Goal: Task Accomplishment & Management: Manage account settings

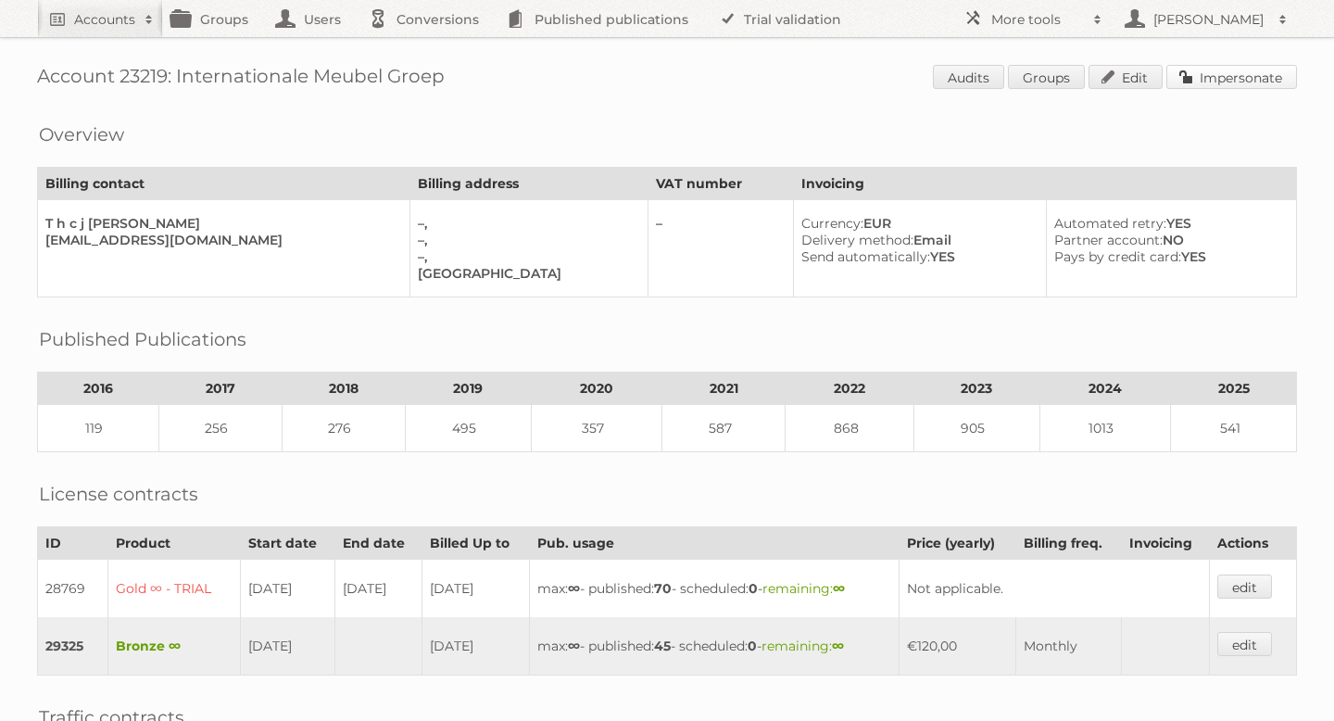
click at [1196, 86] on link "Impersonate" at bounding box center [1232, 77] width 131 height 24
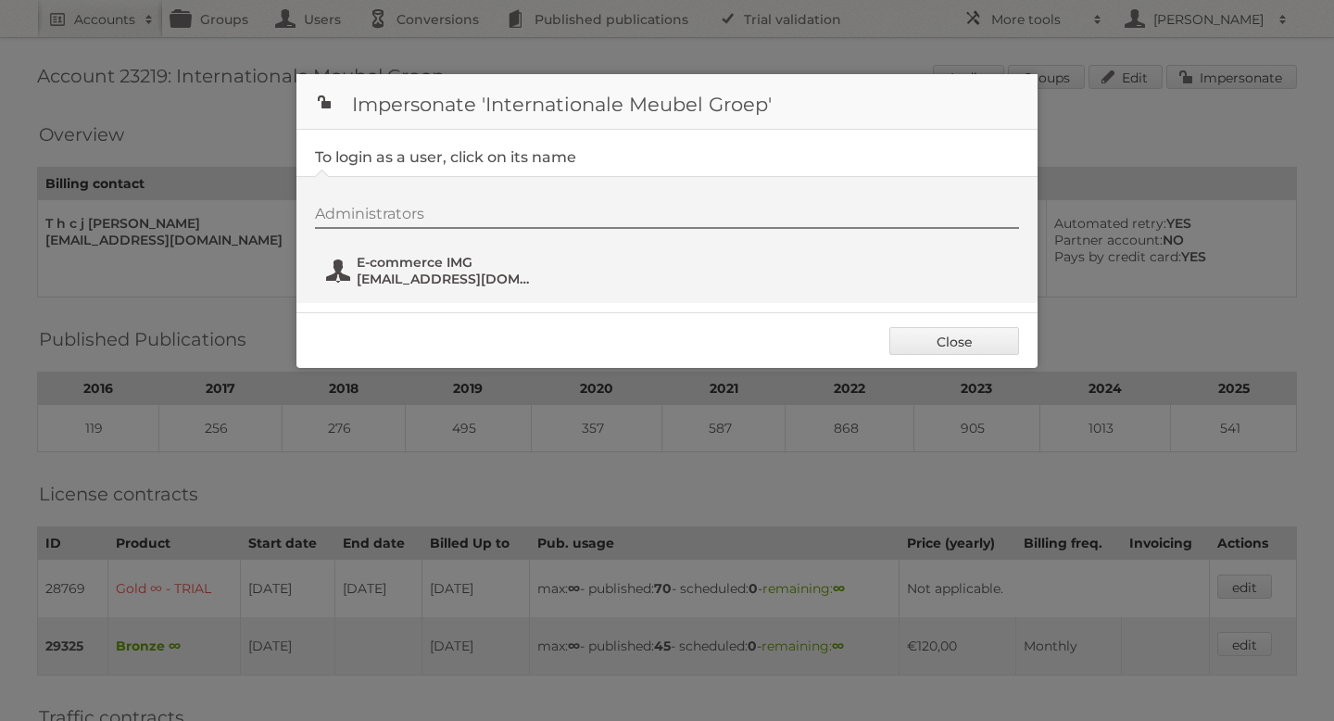
click at [374, 278] on span "[EMAIL_ADDRESS][DOMAIN_NAME]" at bounding box center [447, 279] width 180 height 17
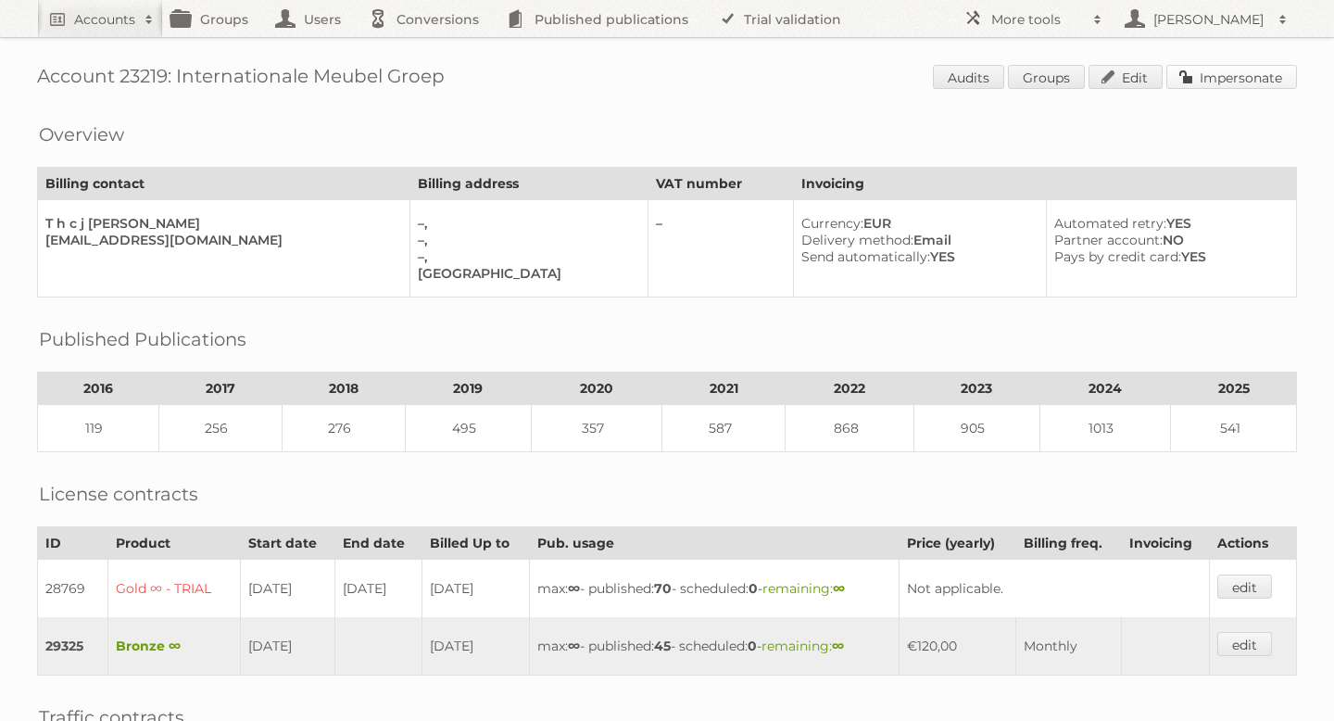
click at [1227, 82] on link "Impersonate" at bounding box center [1232, 77] width 131 height 24
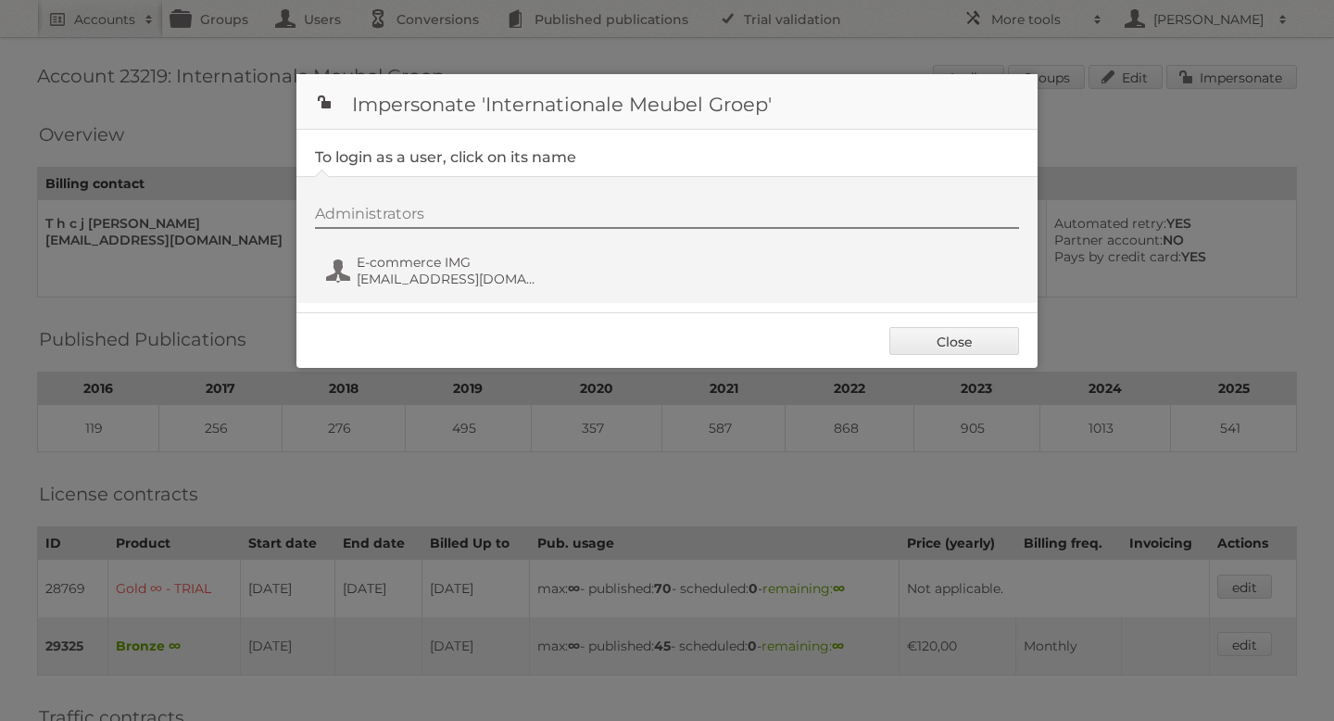
click at [433, 296] on div "Administrators E-commerce IMG Social@i-m-g.nl" at bounding box center [666, 239] width 741 height 127
click at [420, 274] on span "[EMAIL_ADDRESS][DOMAIN_NAME]" at bounding box center [447, 279] width 180 height 17
